Goal: Task Accomplishment & Management: Use online tool/utility

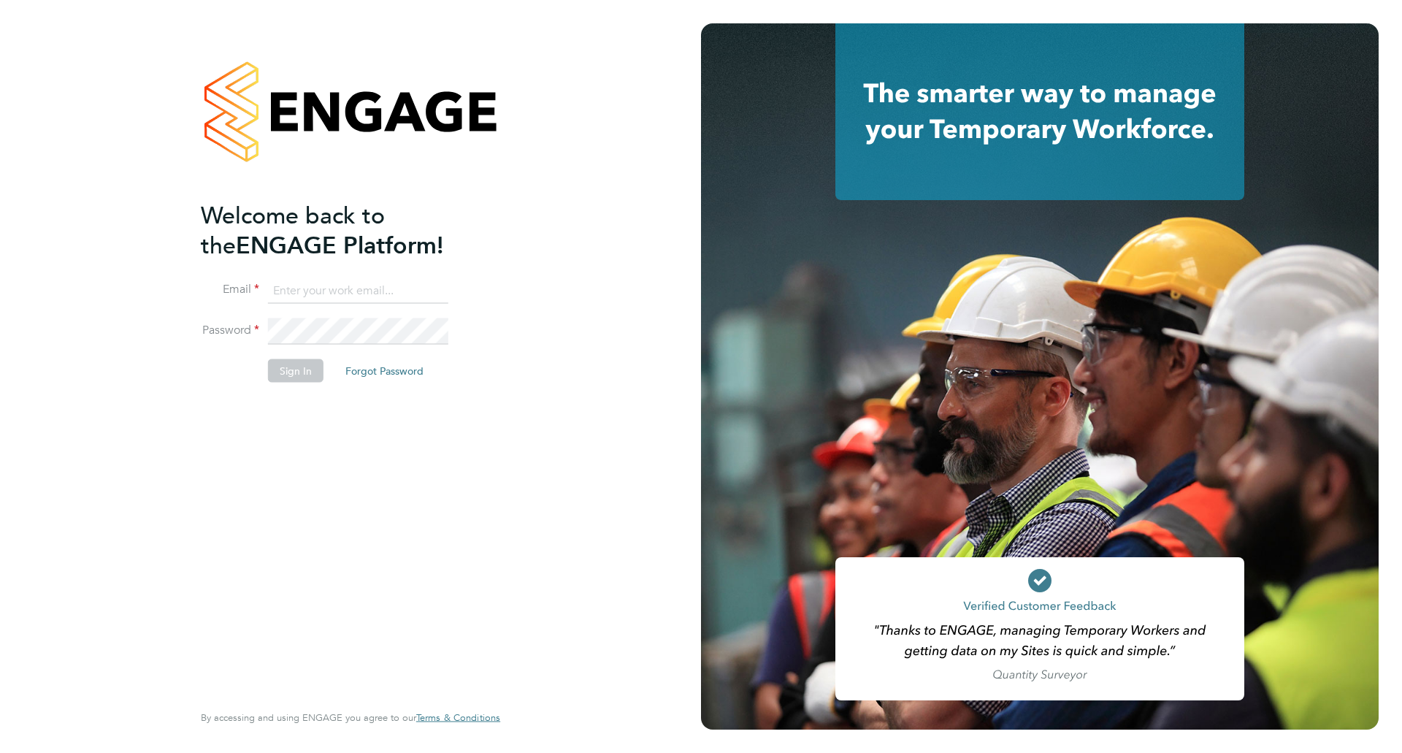
type input "dil.mistry@optima-uk.com"
click at [315, 361] on button "Sign In" at bounding box center [295, 369] width 55 height 23
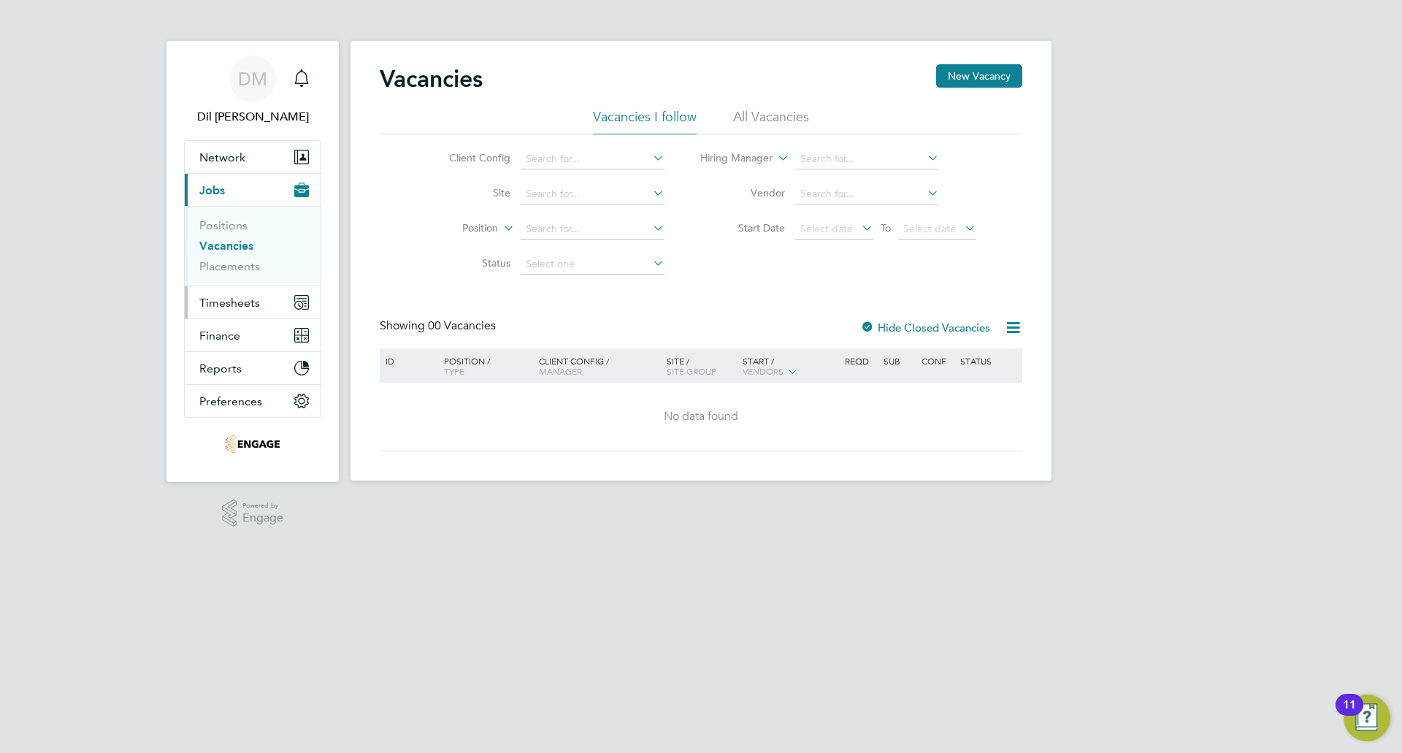
click at [227, 312] on button "Timesheets" at bounding box center [253, 302] width 136 height 32
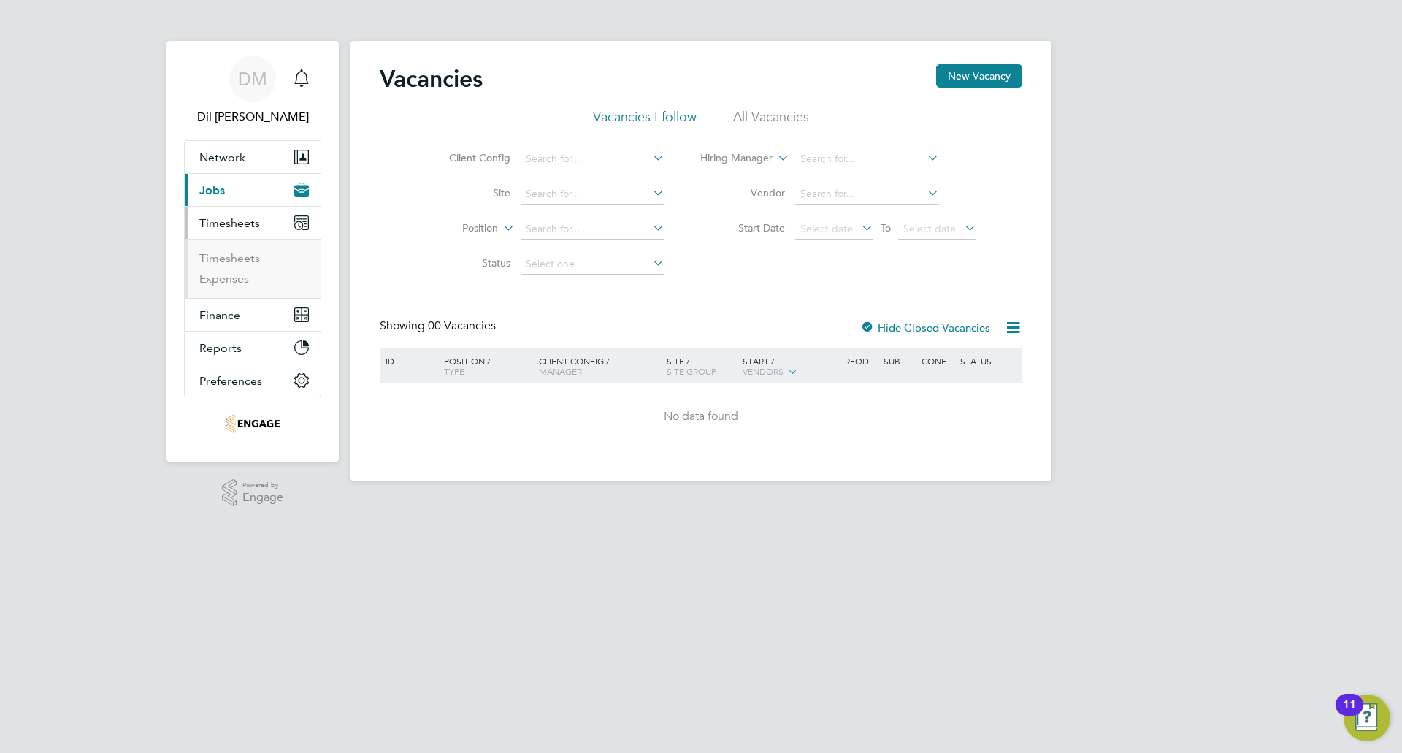
click at [253, 266] on li "Timesheets" at bounding box center [253, 261] width 109 height 20
click at [255, 260] on link "Timesheets" at bounding box center [229, 258] width 61 height 14
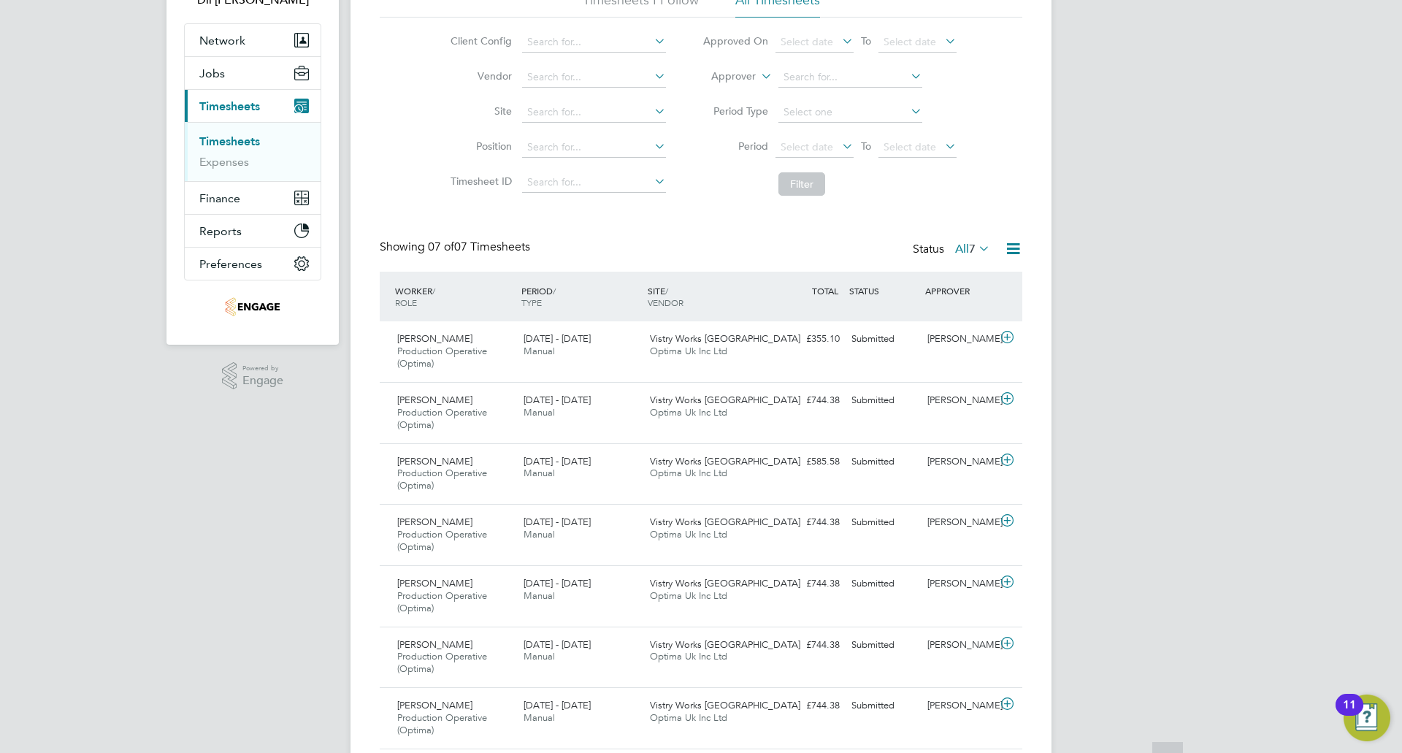
scroll to position [166, 0]
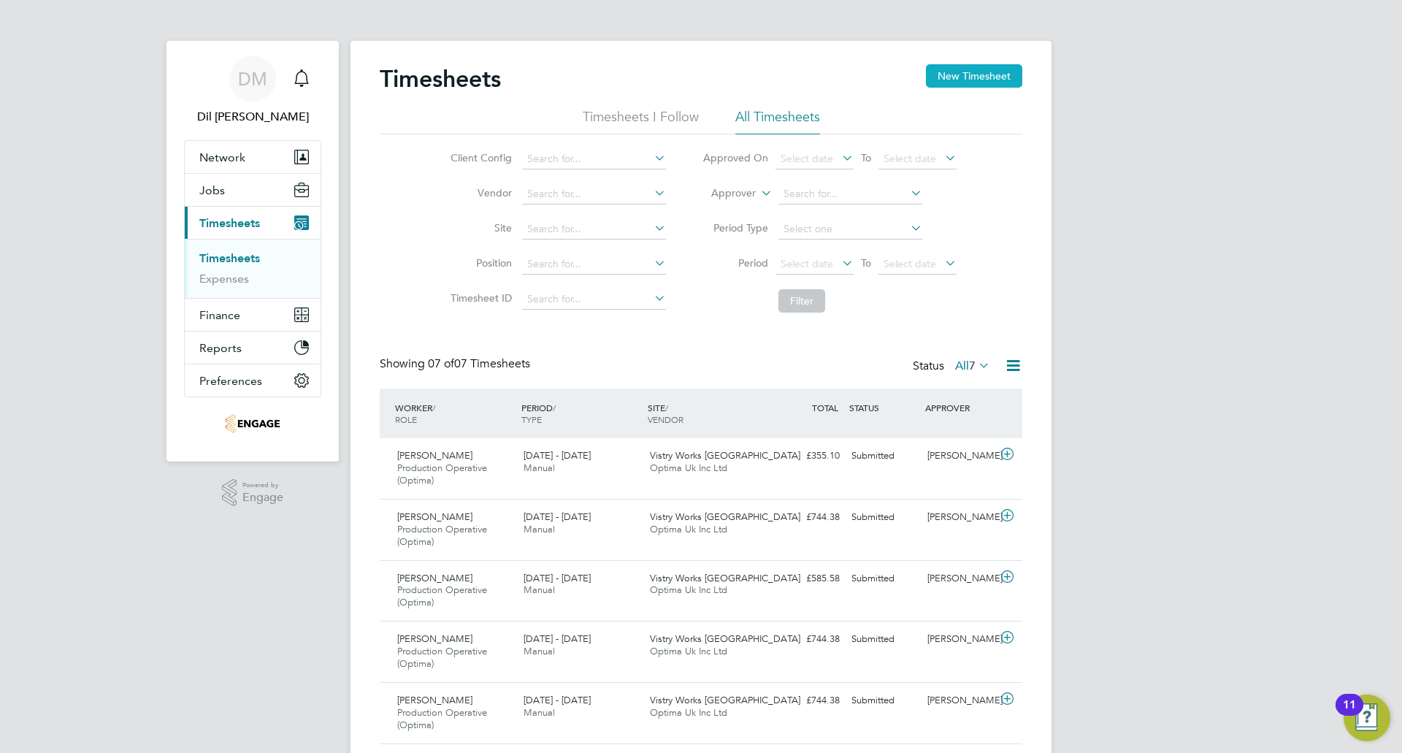
click at [968, 84] on button "New Timesheet" at bounding box center [974, 75] width 96 height 23
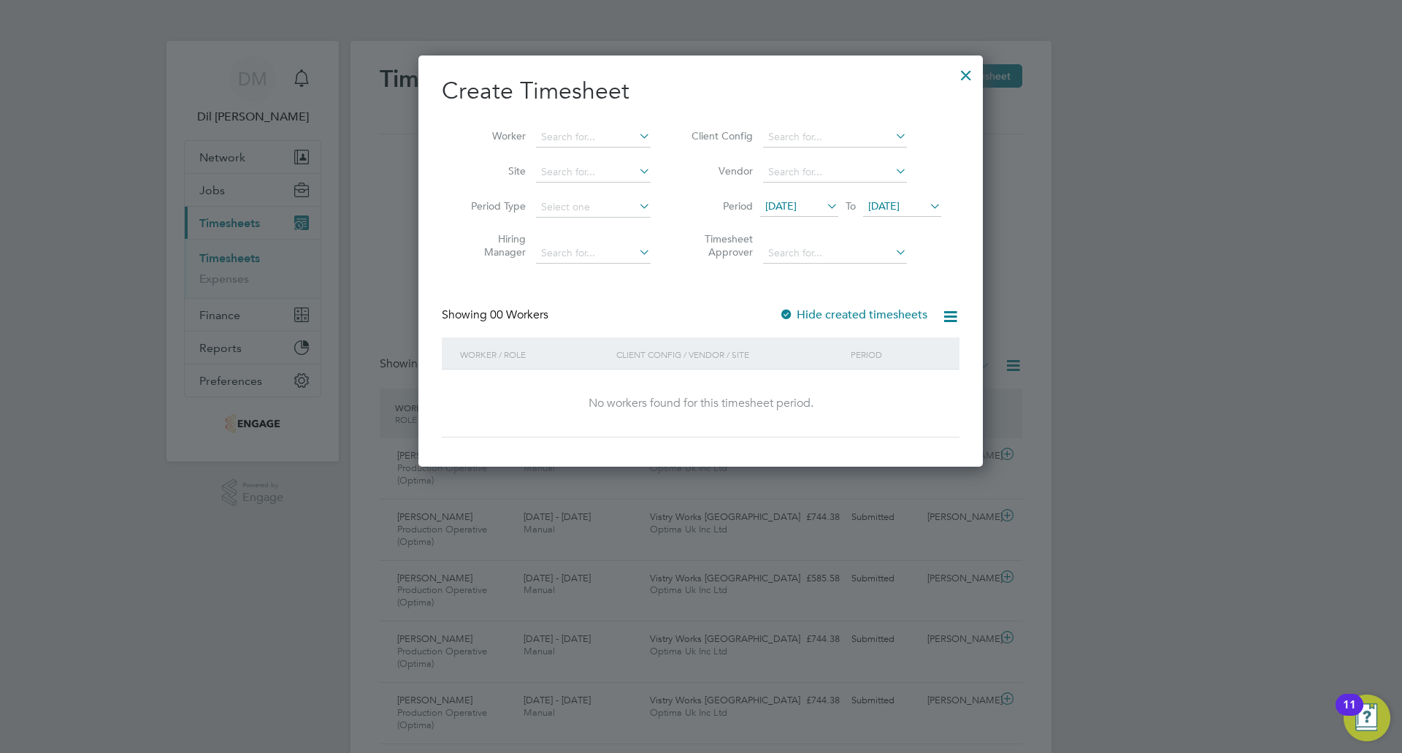
click at [838, 312] on label "Hide created timesheets" at bounding box center [853, 314] width 148 height 15
click at [812, 312] on label "Hide created timesheets" at bounding box center [853, 314] width 148 height 15
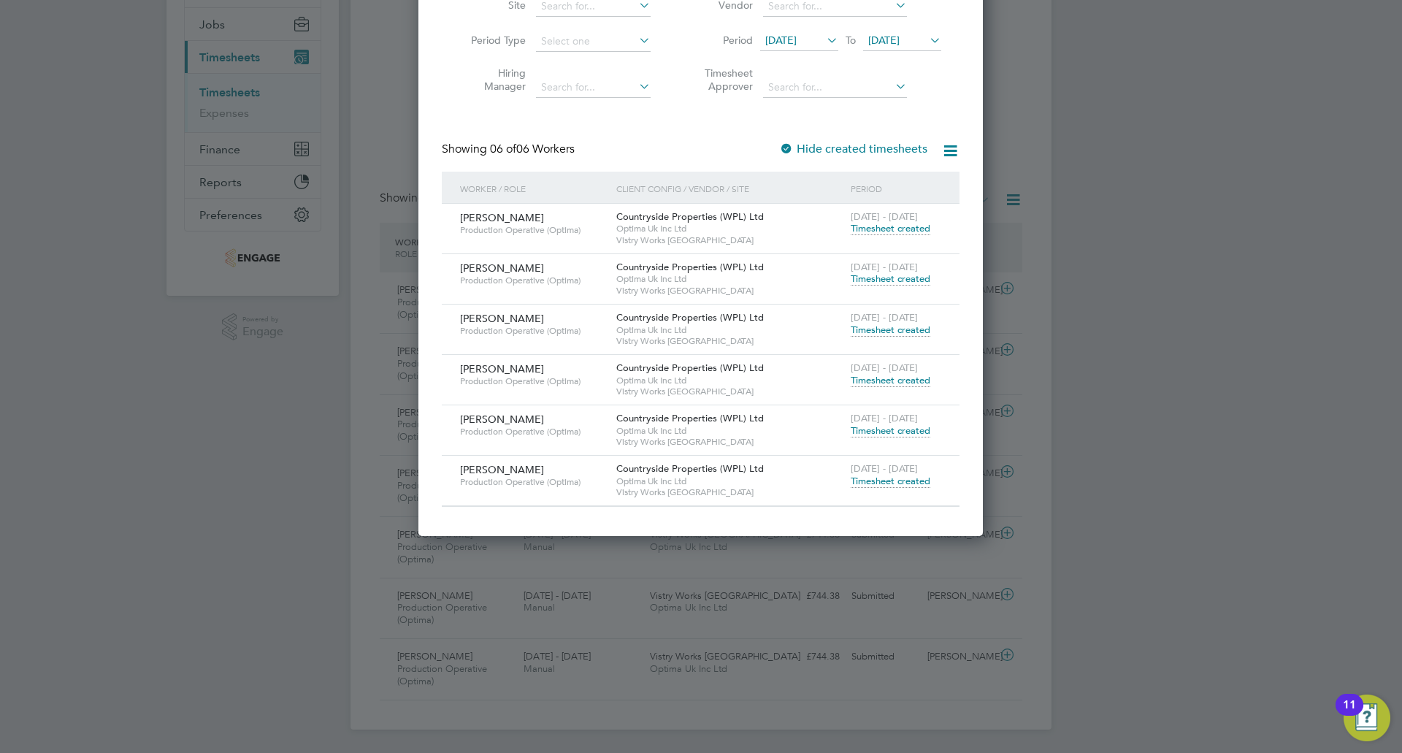
click at [863, 151] on label "Hide created timesheets" at bounding box center [853, 149] width 148 height 15
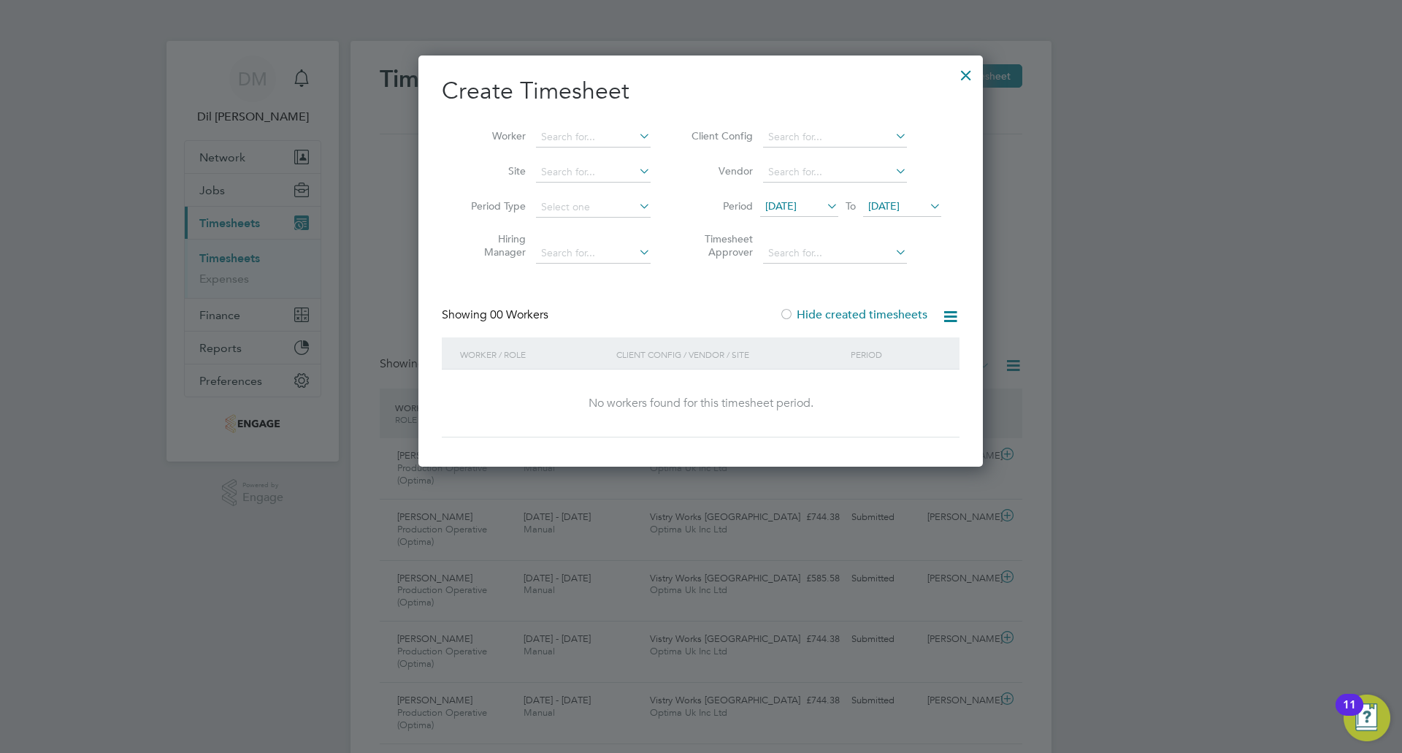
click at [796, 202] on span "[DATE]" at bounding box center [780, 205] width 31 height 13
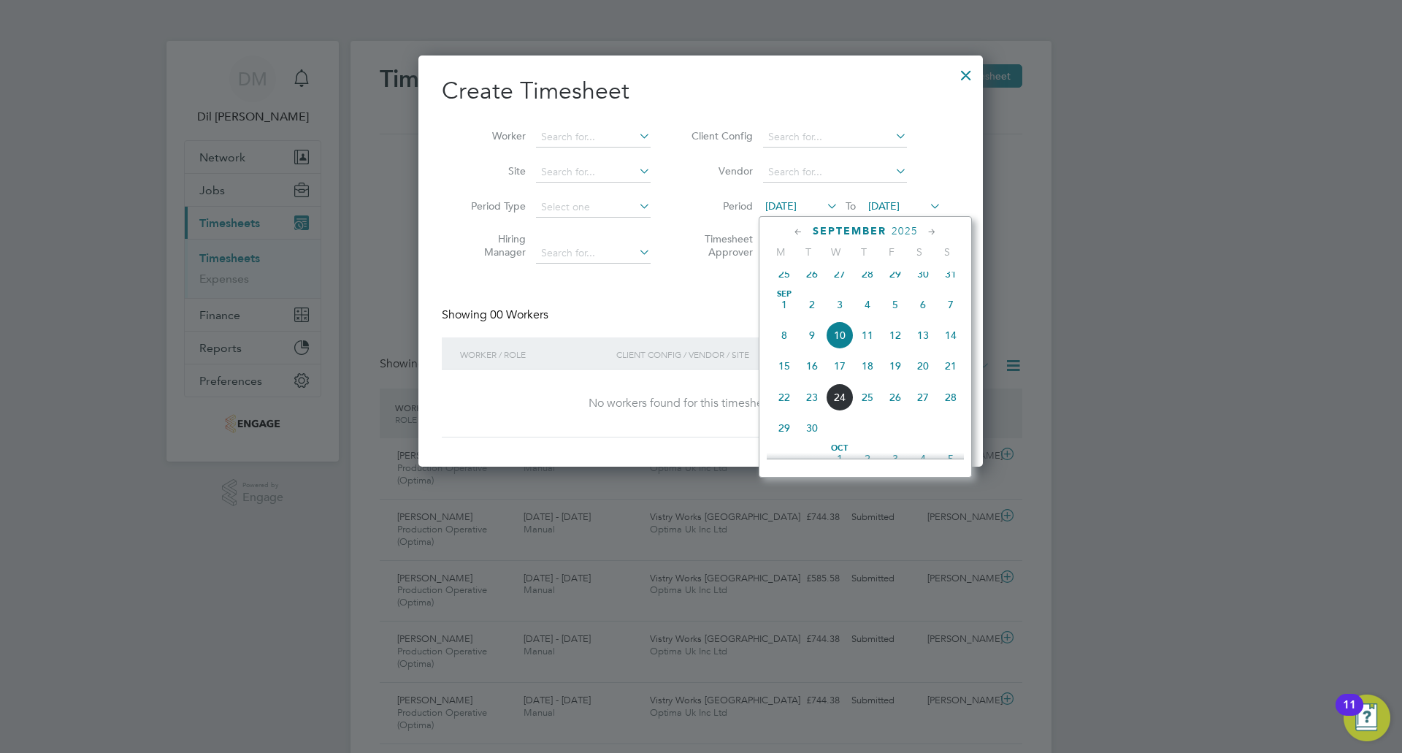
click at [787, 380] on span "15" at bounding box center [784, 366] width 28 height 28
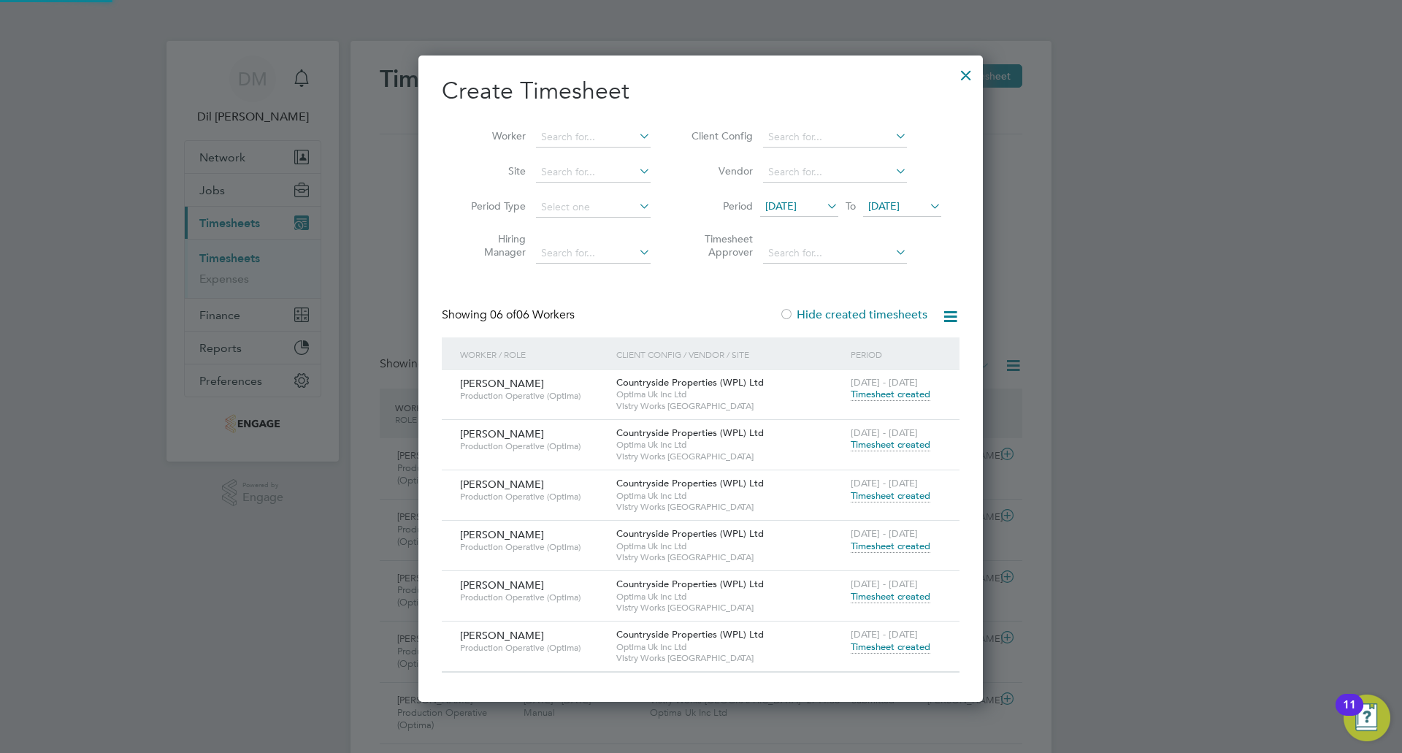
click at [899, 202] on span "[DATE]" at bounding box center [883, 205] width 31 height 13
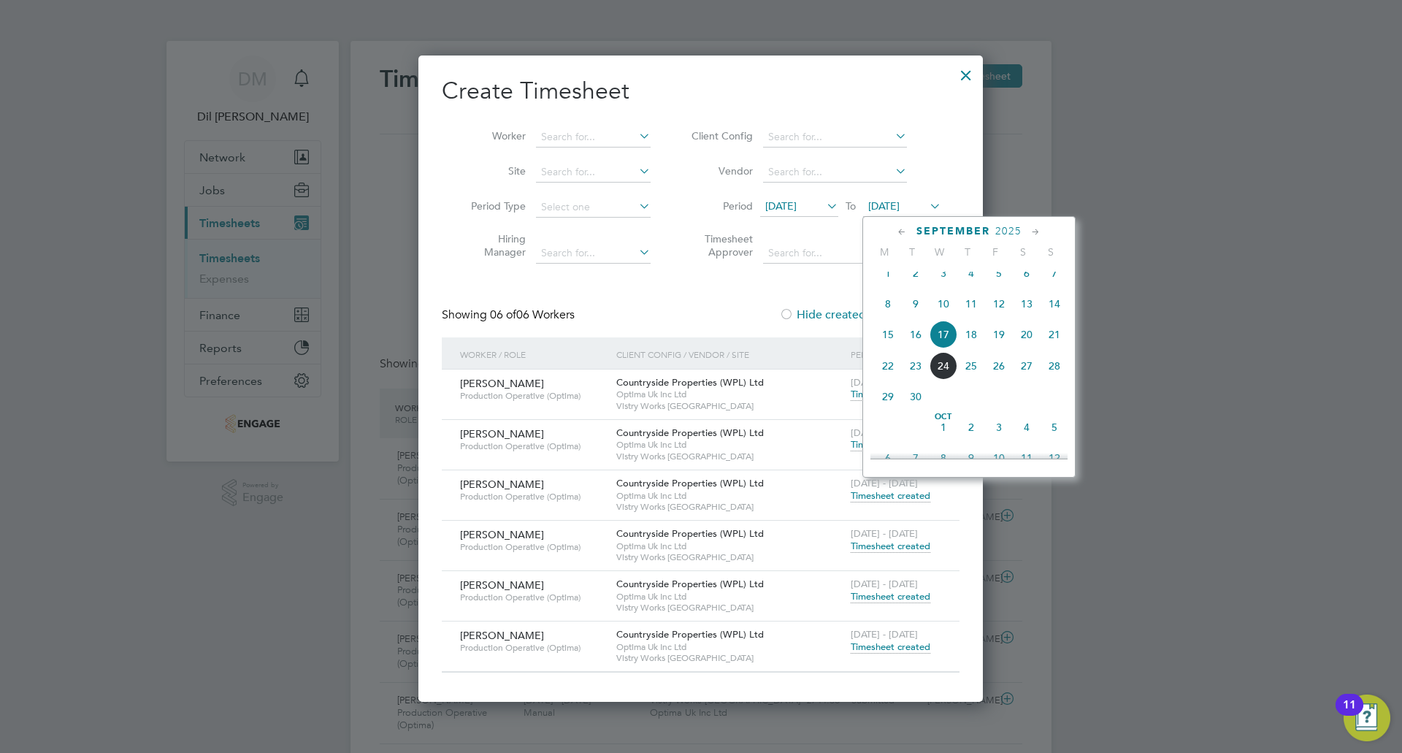
click at [1043, 348] on span "21" at bounding box center [1054, 334] width 28 height 28
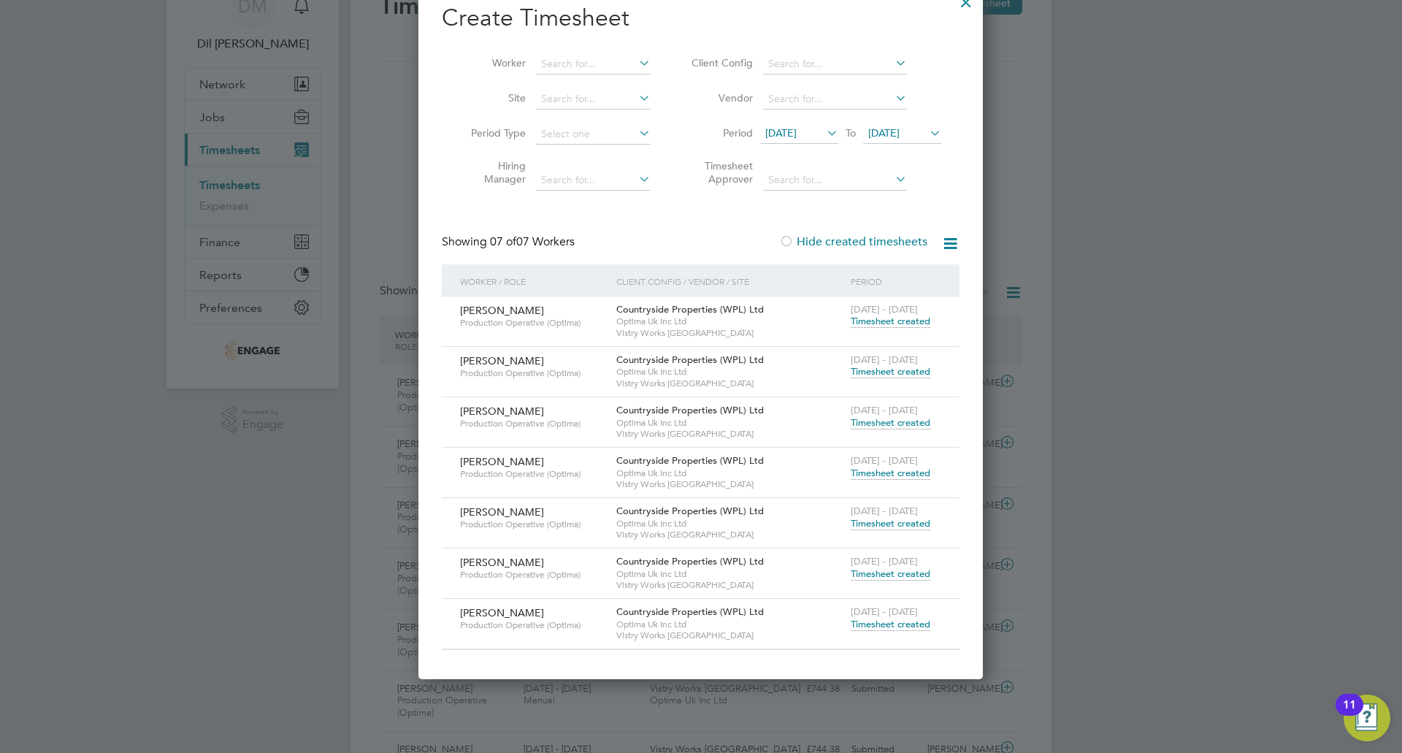
click at [756, 321] on span "Optima Uk Inc Ltd" at bounding box center [729, 321] width 227 height 12
click at [867, 323] on span "Timesheet created" at bounding box center [890, 321] width 80 height 13
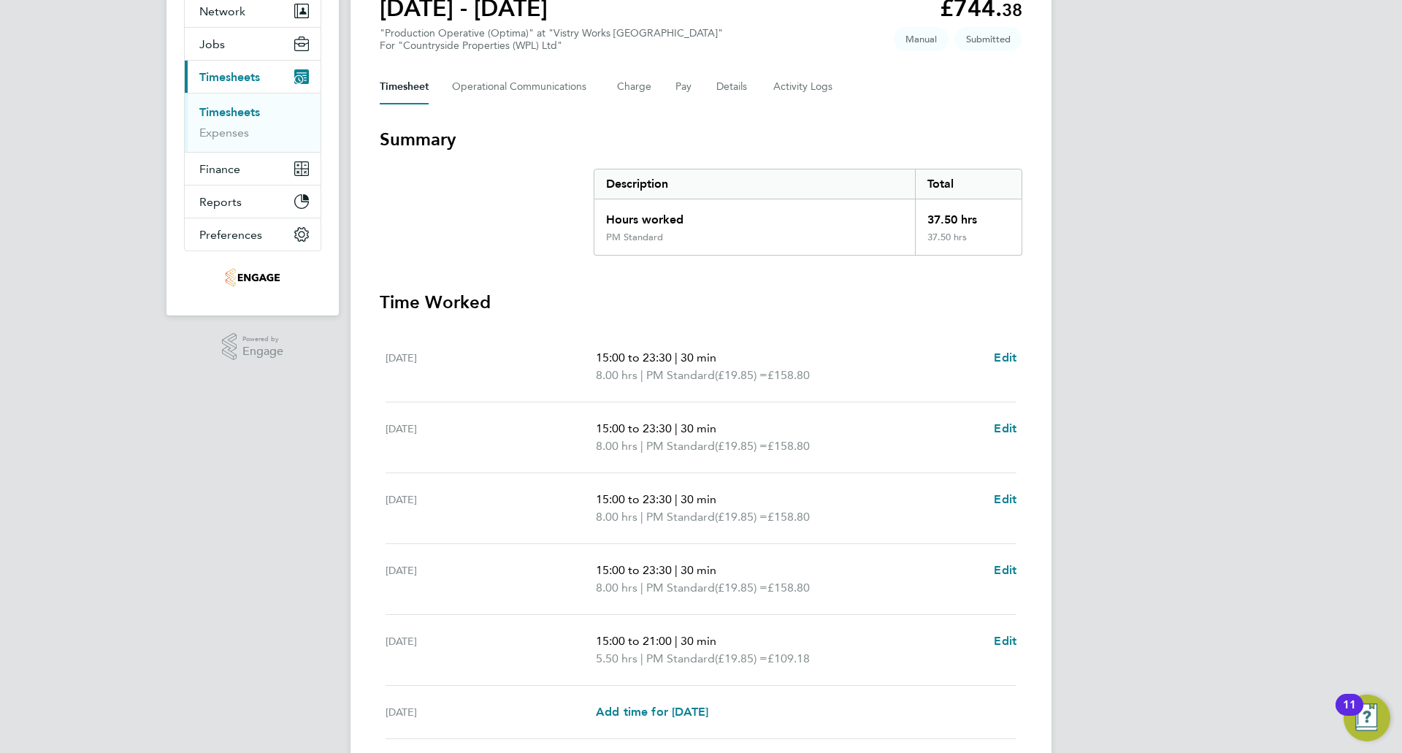
scroll to position [73, 0]
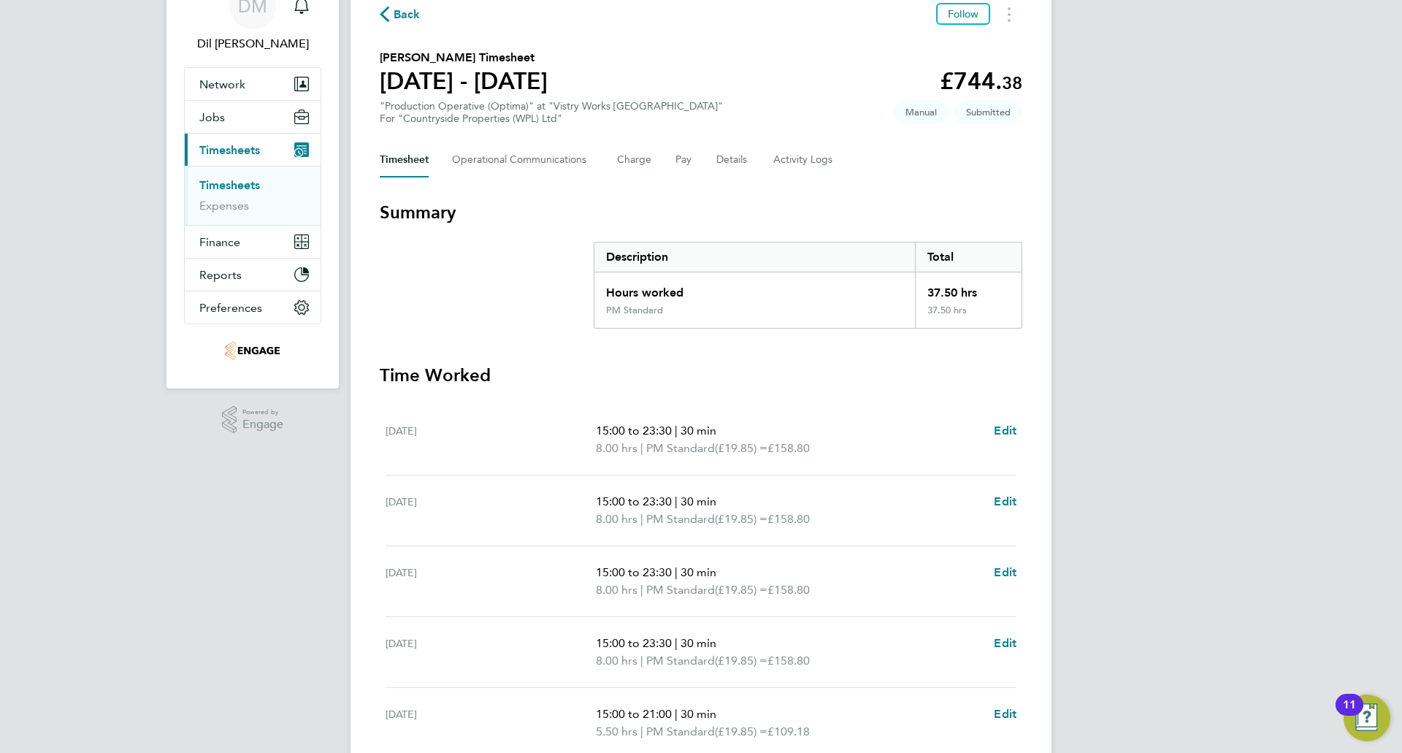
click at [413, 18] on span "Back" at bounding box center [406, 15] width 27 height 18
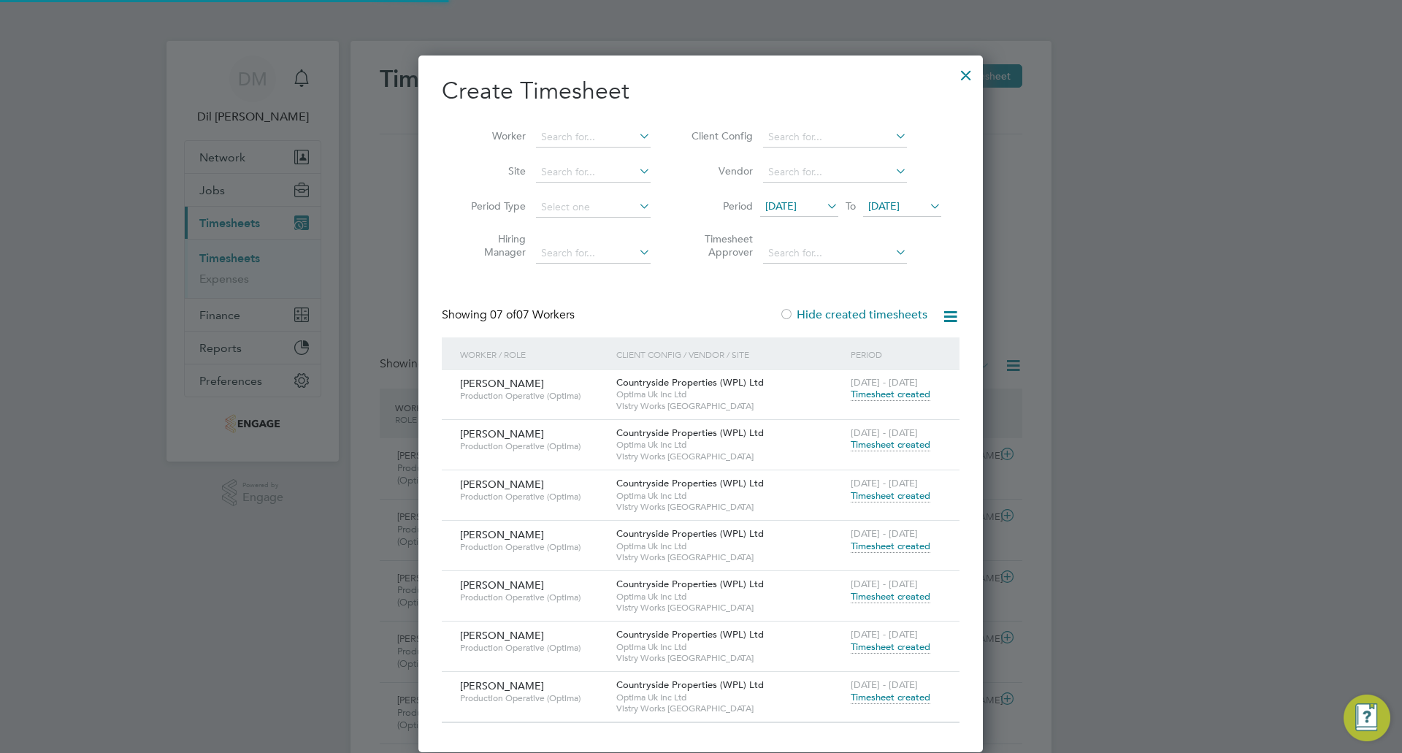
scroll to position [7, 7]
click at [859, 441] on span "Timesheet created" at bounding box center [890, 444] width 80 height 13
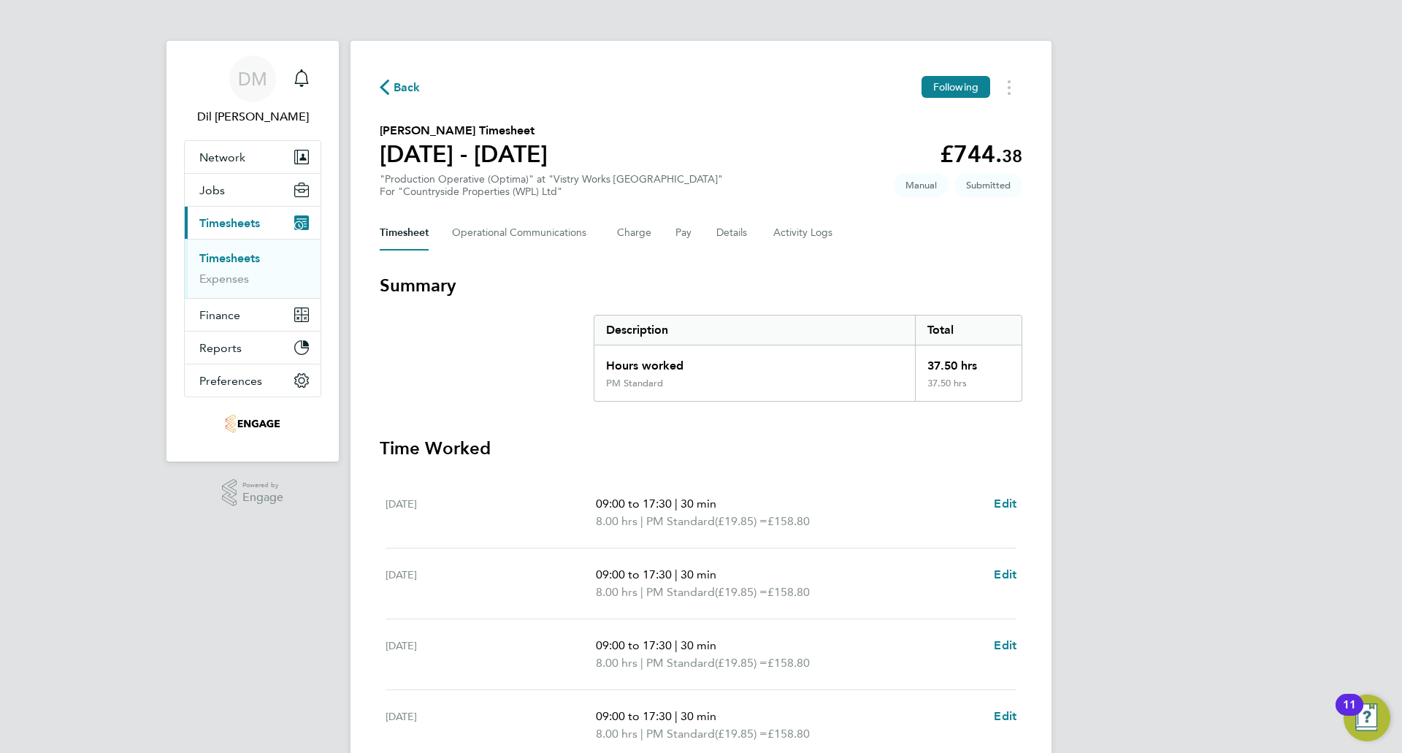
click at [404, 84] on span "Back" at bounding box center [406, 88] width 27 height 18
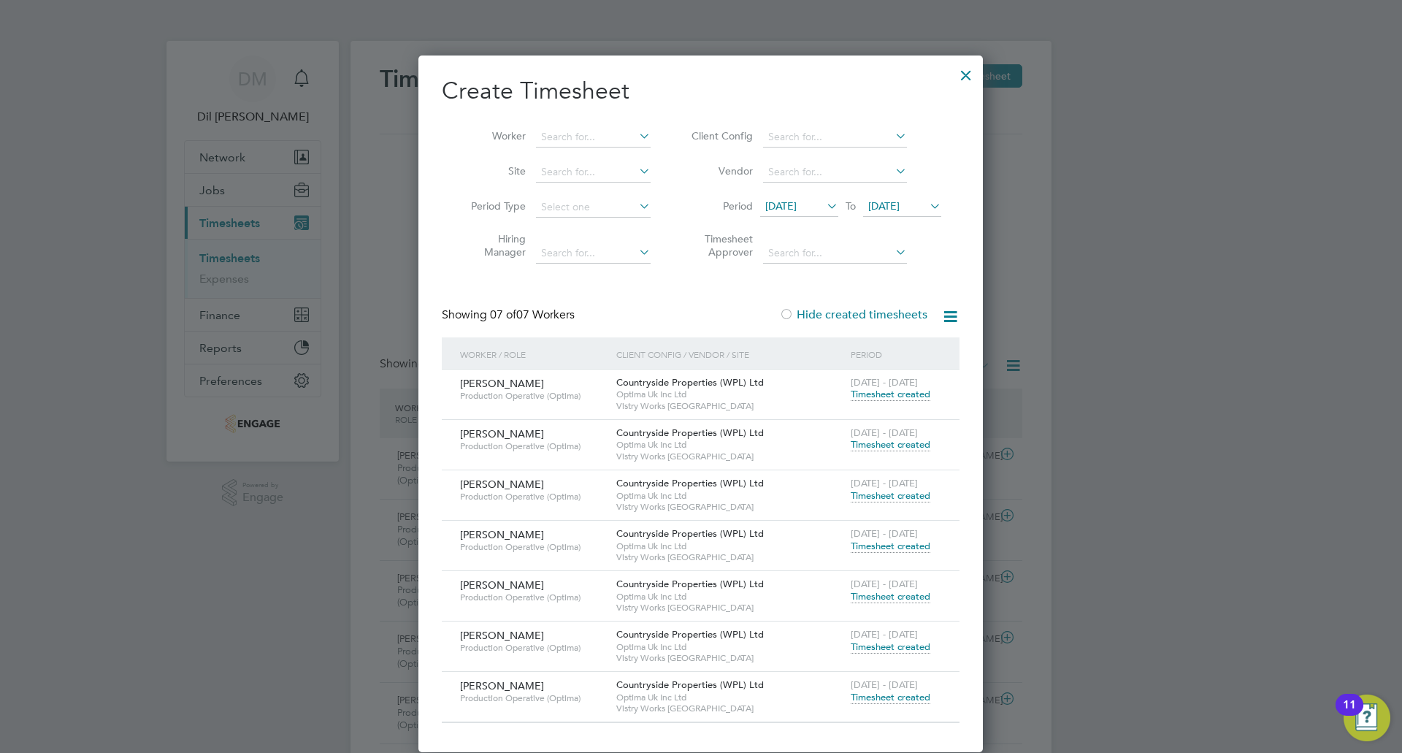
click at [883, 499] on span "Timesheet created" at bounding box center [890, 495] width 80 height 13
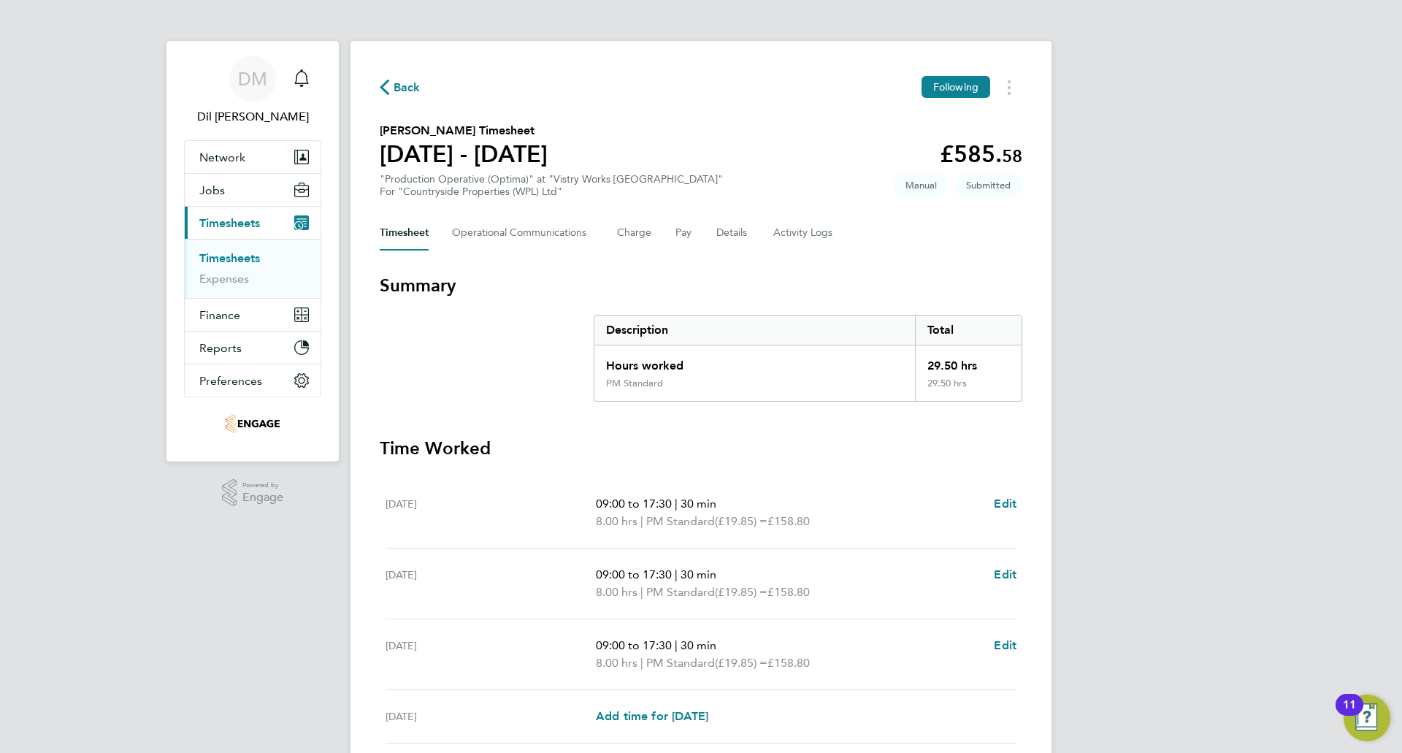
click at [404, 86] on span "Back" at bounding box center [406, 88] width 27 height 18
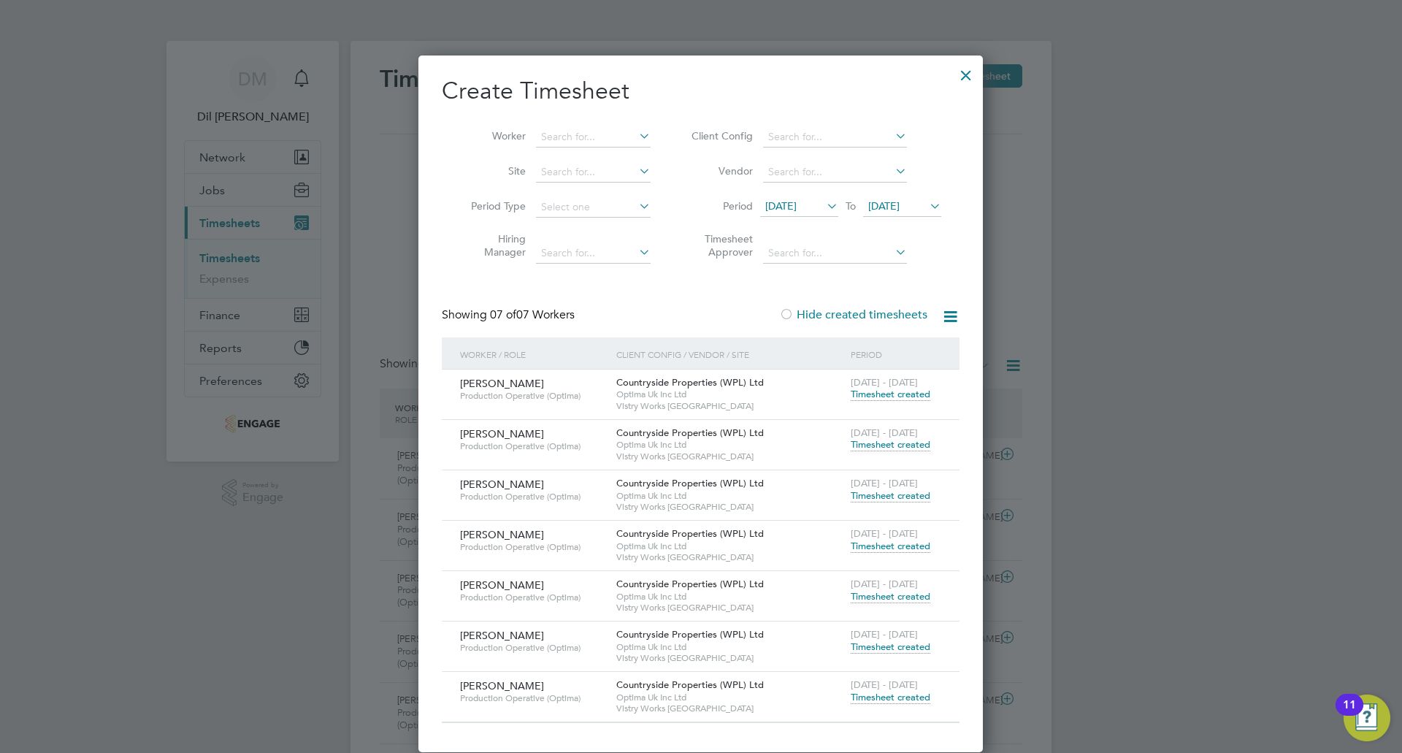
click at [875, 545] on span "Timesheet created" at bounding box center [890, 545] width 80 height 13
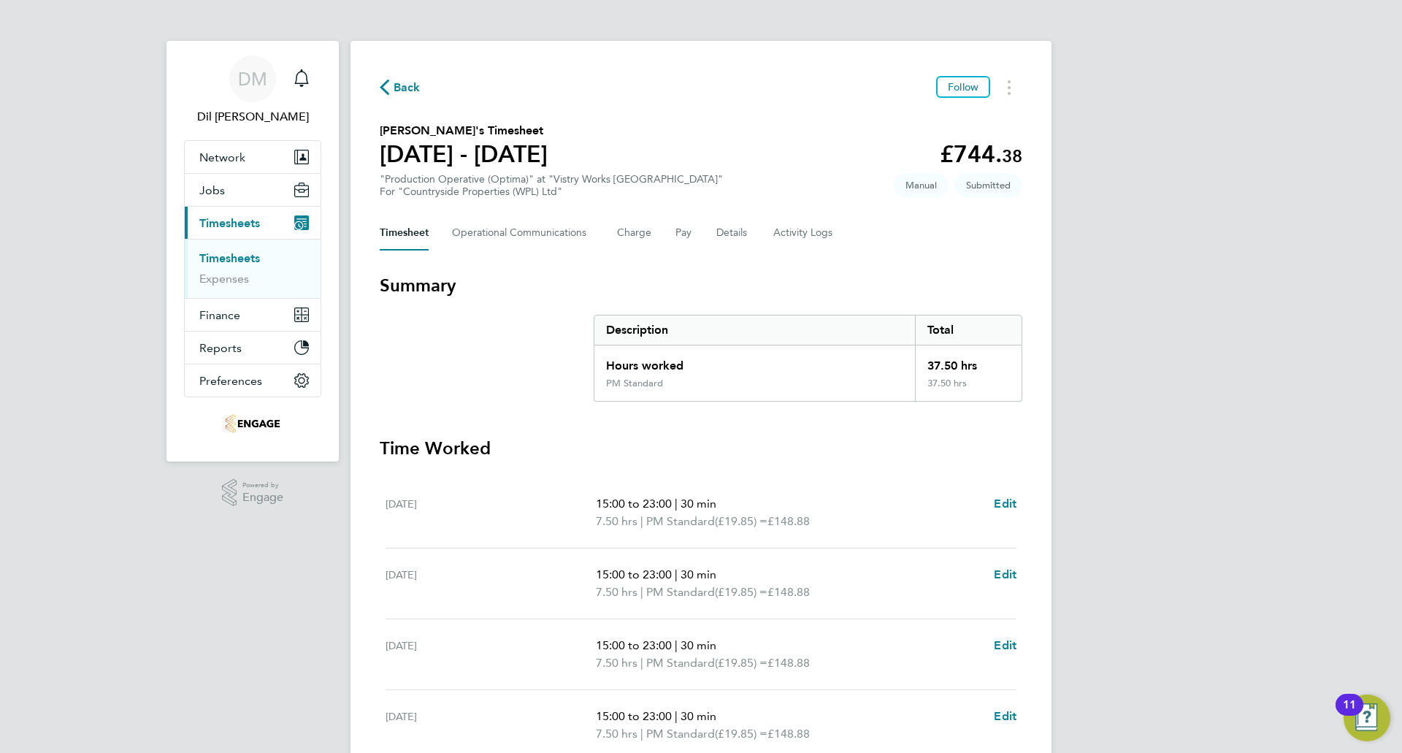
click at [385, 88] on icon "button" at bounding box center [384, 87] width 9 height 15
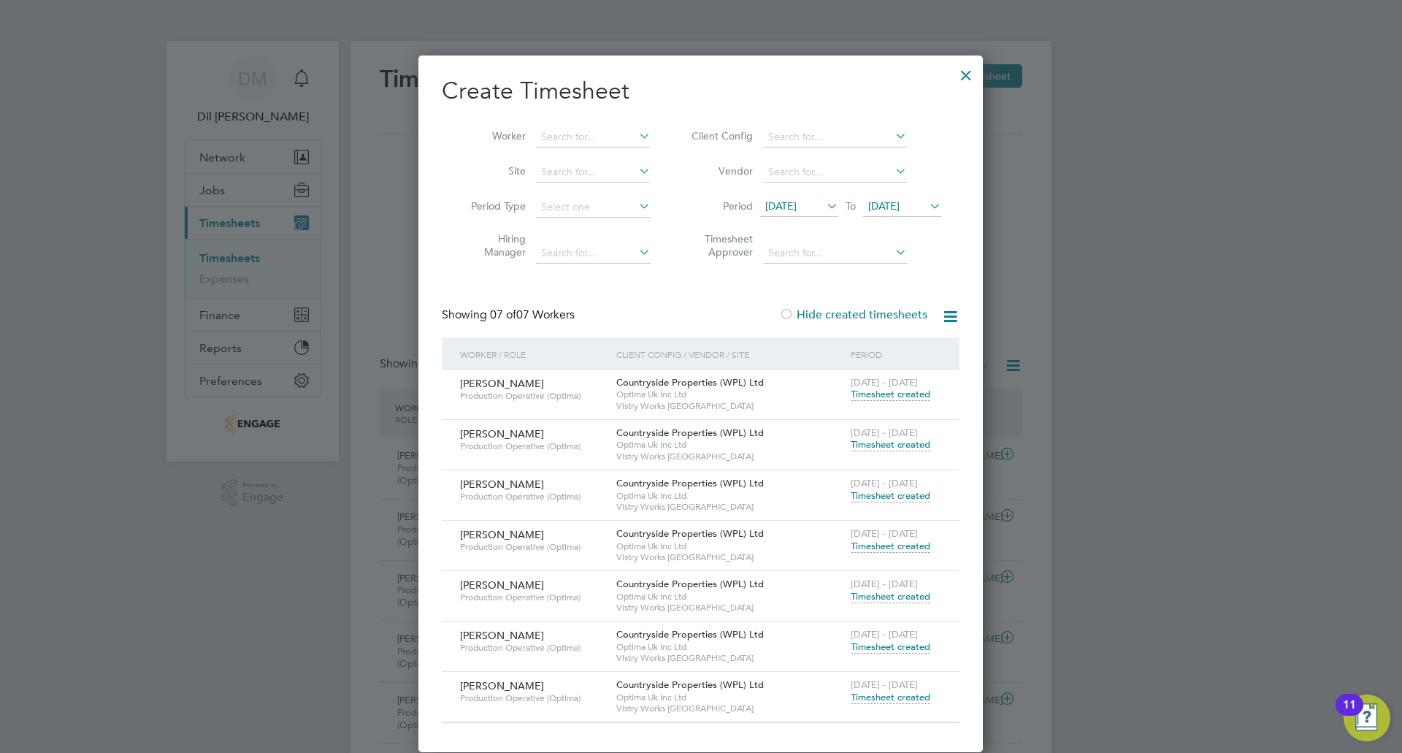
click at [896, 599] on span "Timesheet created" at bounding box center [890, 596] width 80 height 13
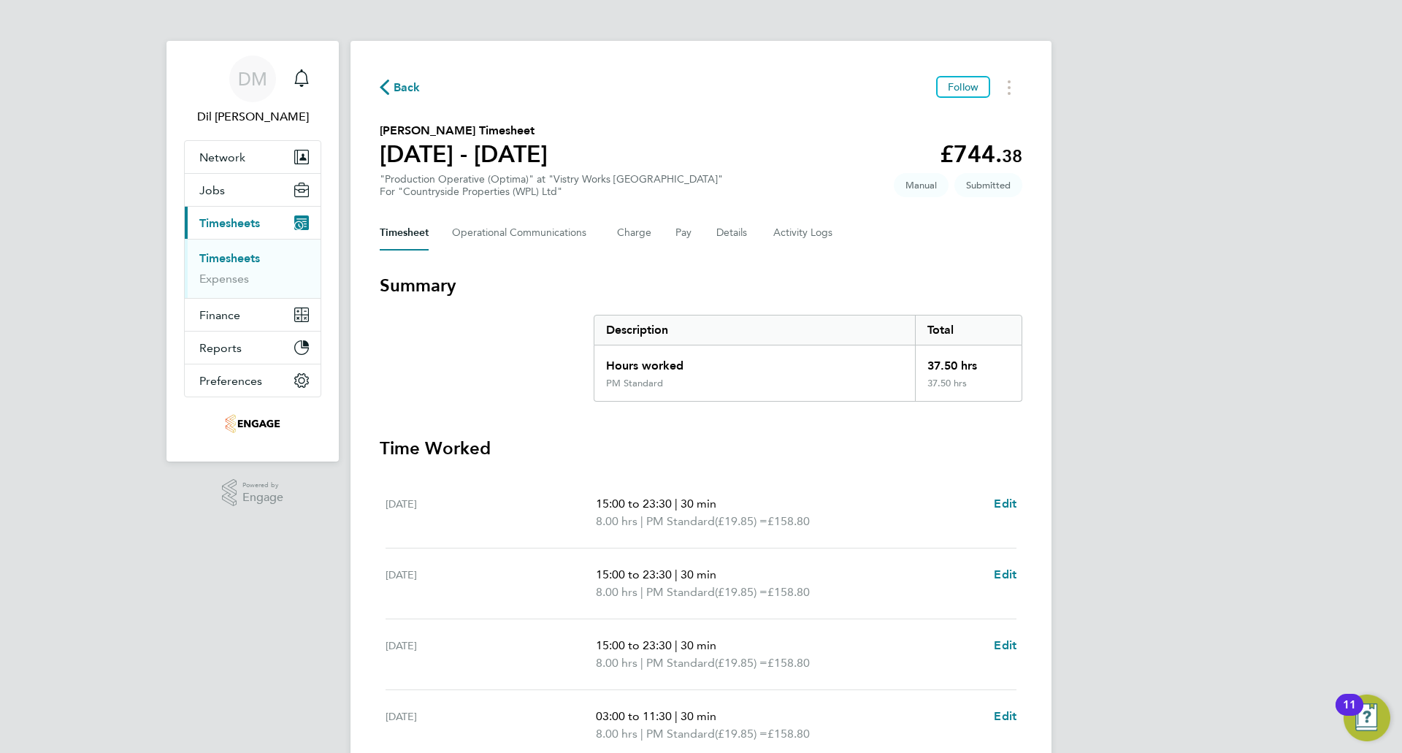
click at [380, 80] on icon "button" at bounding box center [384, 87] width 9 height 15
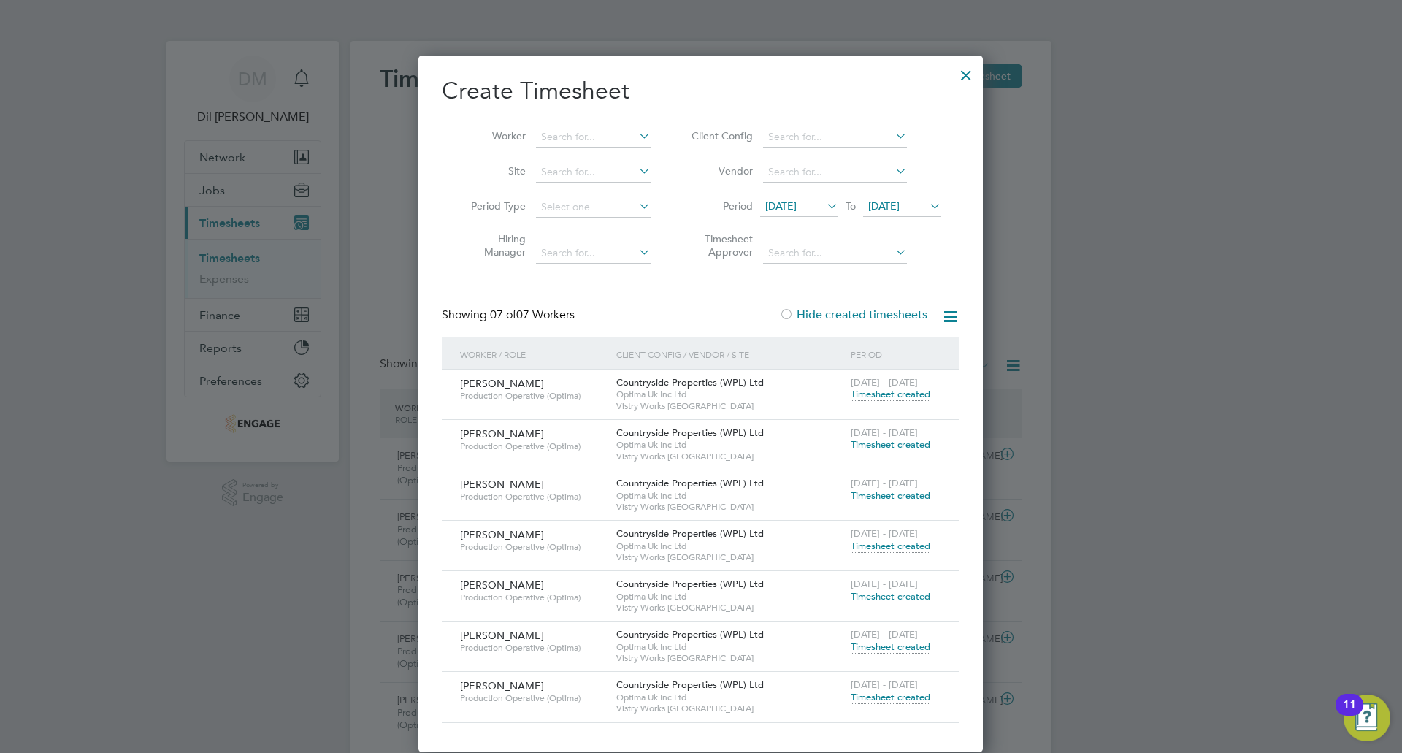
click at [913, 646] on span "Timesheet created" at bounding box center [890, 646] width 80 height 13
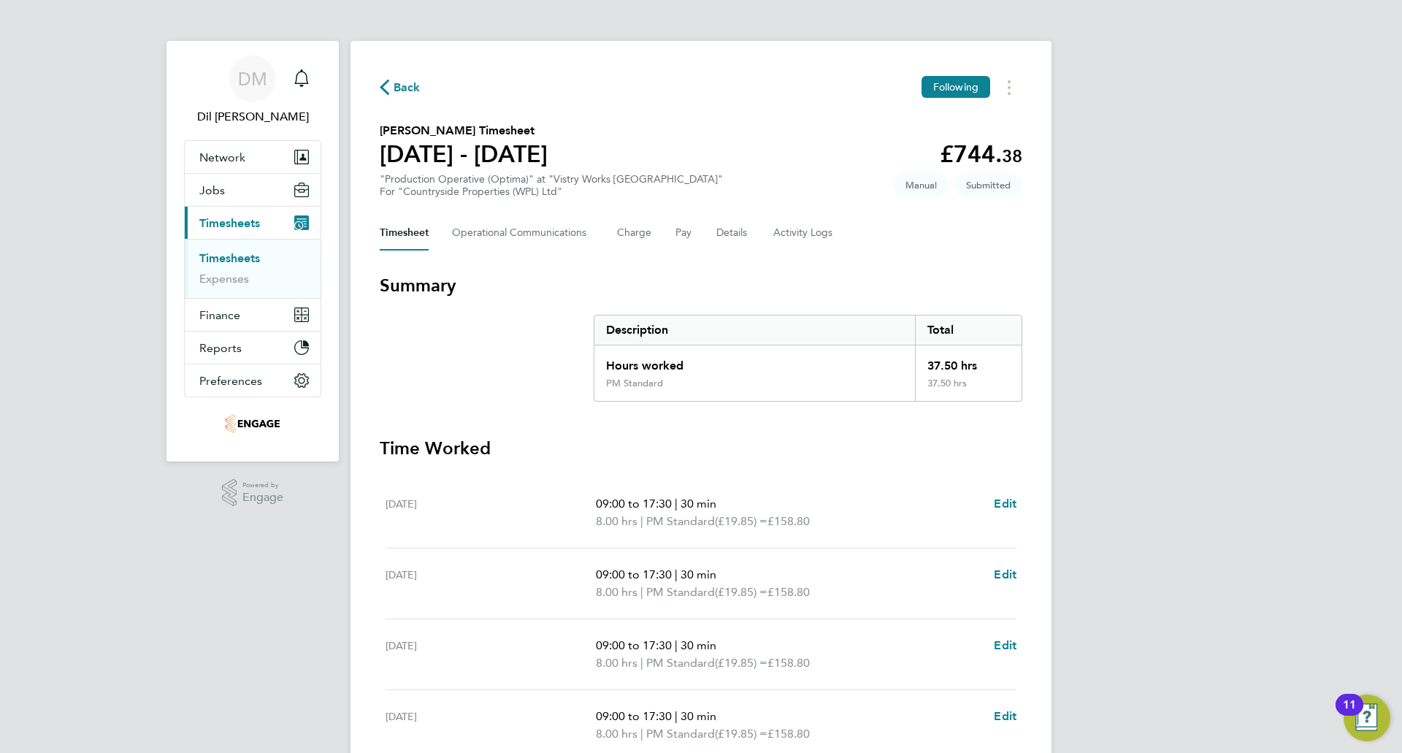
click at [390, 81] on span "Back" at bounding box center [400, 87] width 41 height 14
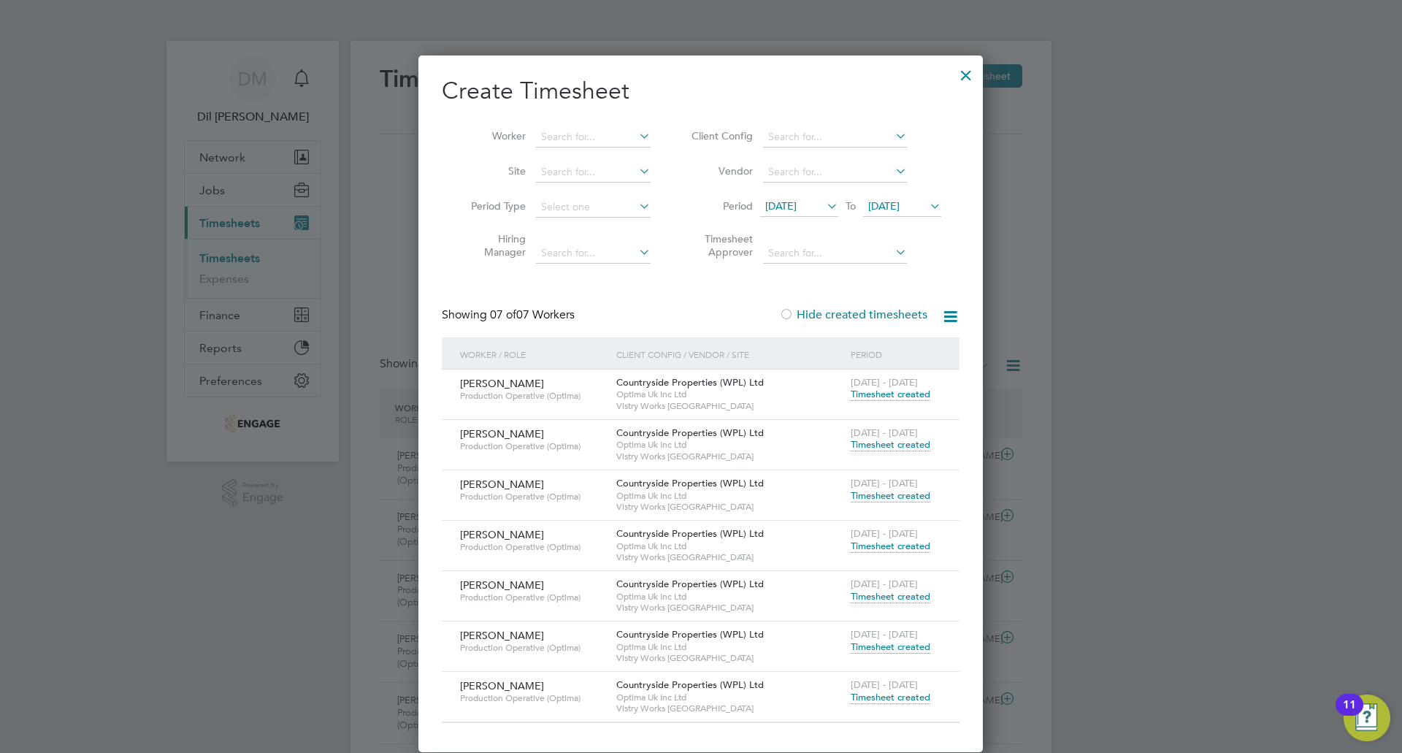
click at [877, 692] on span "Timesheet created" at bounding box center [890, 697] width 80 height 13
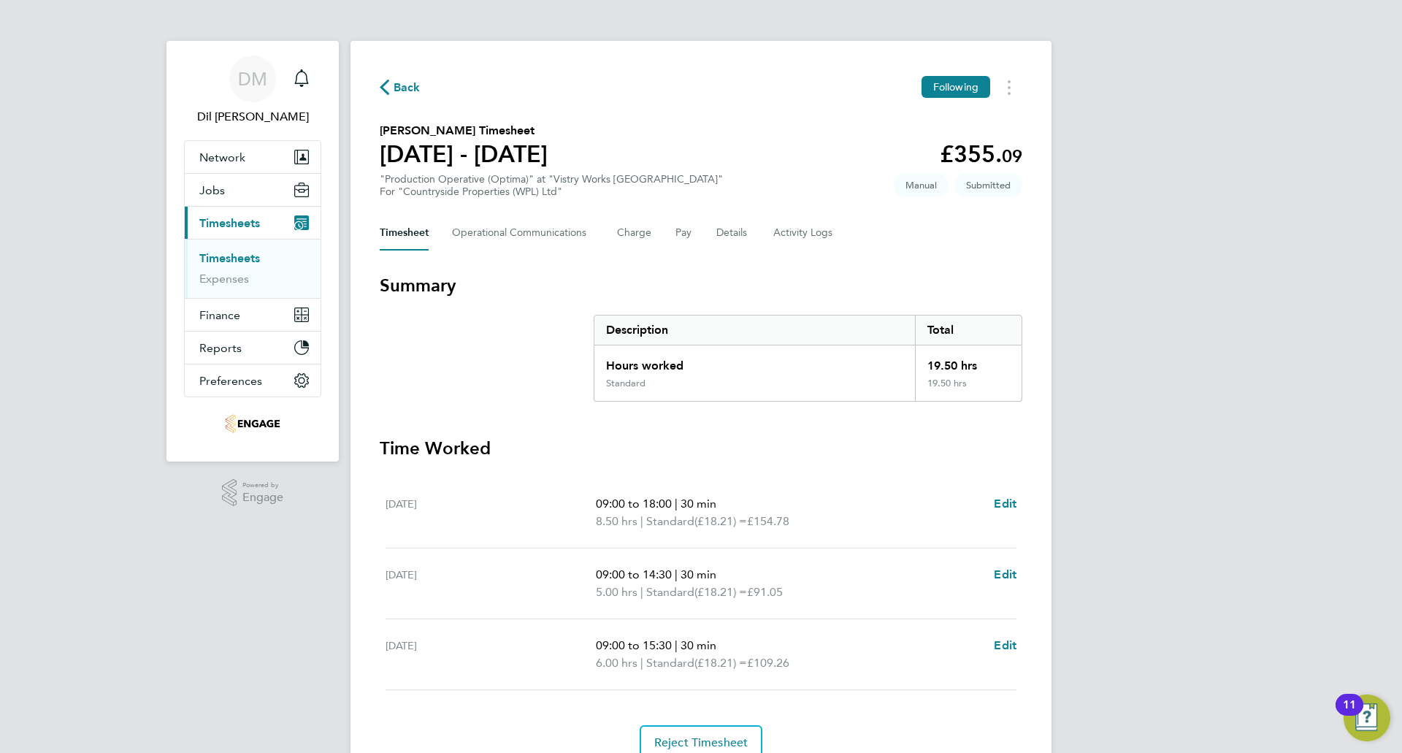
click at [378, 91] on div "Back Following [PERSON_NAME] Timesheet [DATE] - [DATE] £355. 09 "Production Ope…" at bounding box center [700, 418] width 701 height 754
click at [382, 91] on icon "button" at bounding box center [384, 87] width 9 height 15
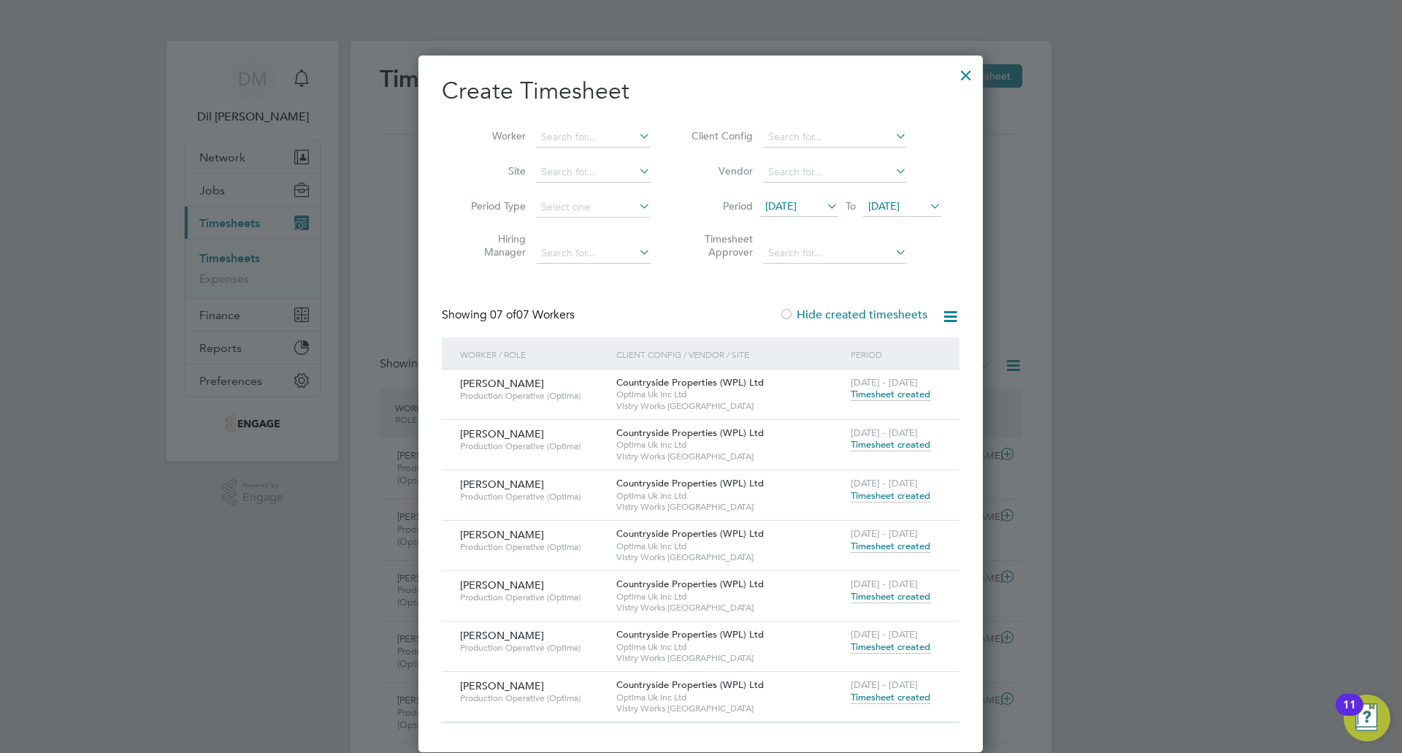
click at [956, 74] on div at bounding box center [966, 71] width 26 height 26
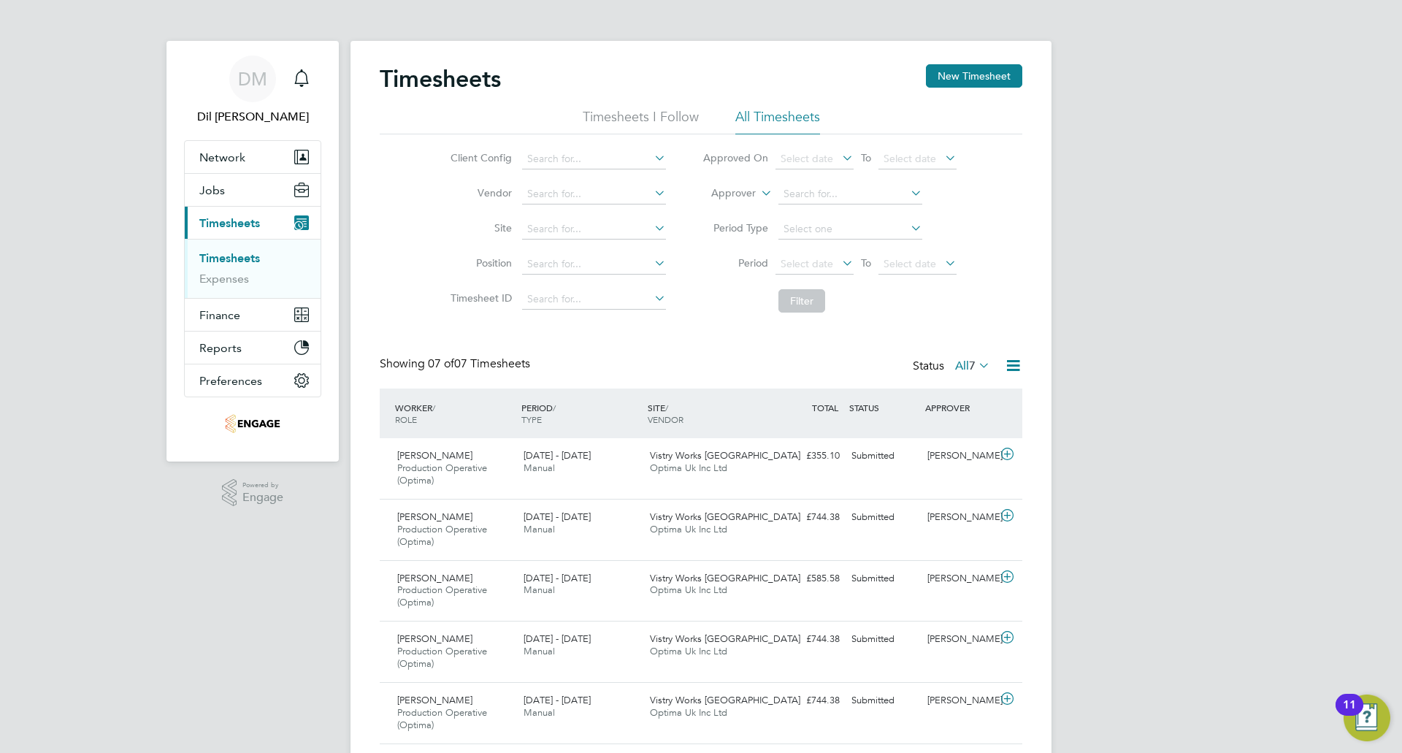
drag, startPoint x: 1189, startPoint y: 607, endPoint x: 1185, endPoint y: 587, distance: 20.0
click at [1188, 607] on div "DM Dil [PERSON_NAME] Notifications Applications: Network Team Members Businesse…" at bounding box center [701, 459] width 1402 height 918
